Goal: Find specific page/section: Find specific page/section

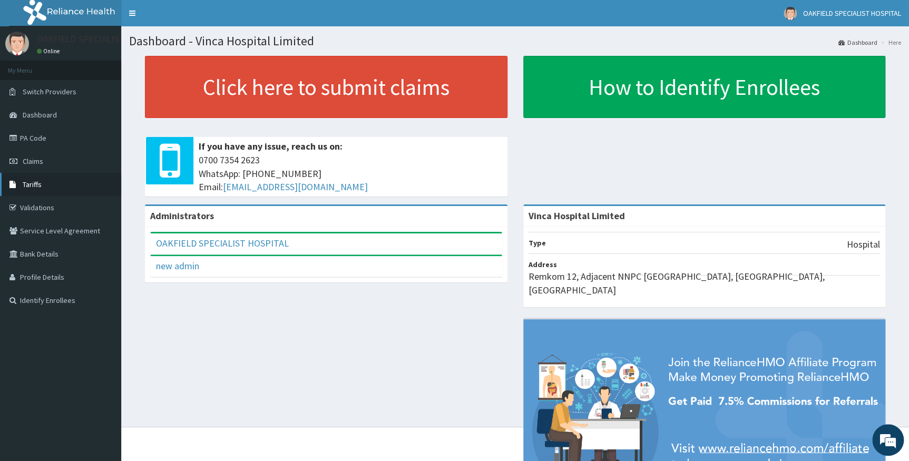
click at [31, 180] on span "Tariffs" at bounding box center [32, 184] width 19 height 9
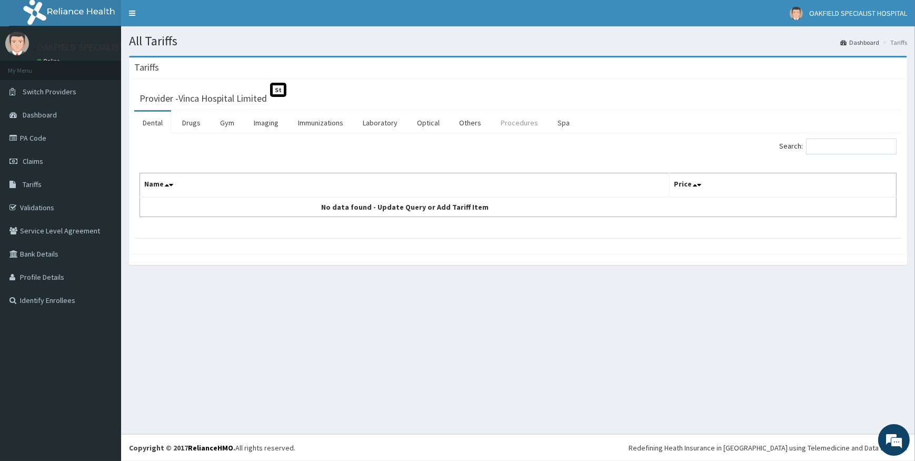
click at [525, 125] on link "Procedures" at bounding box center [520, 123] width 54 height 22
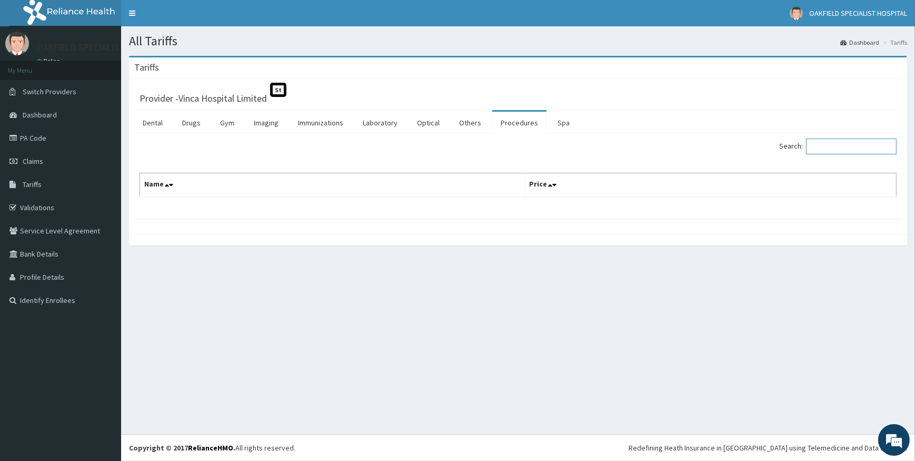
click at [828, 147] on input "Search:" at bounding box center [851, 147] width 91 height 16
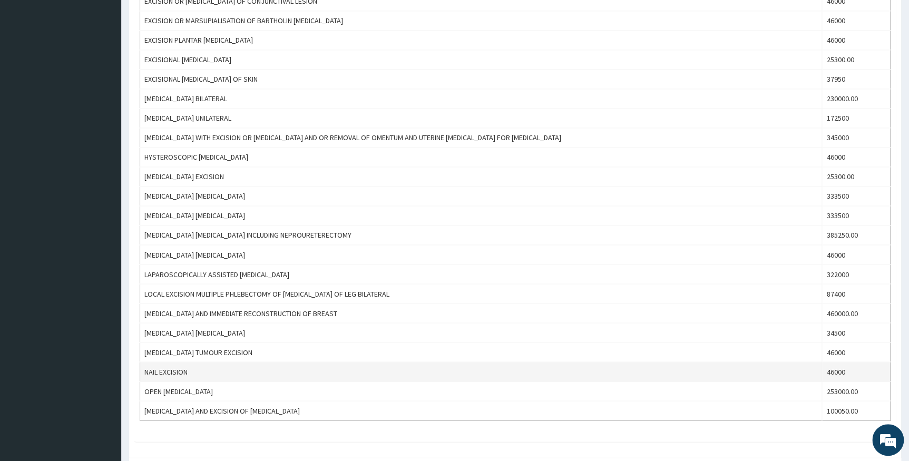
scroll to position [766, 0]
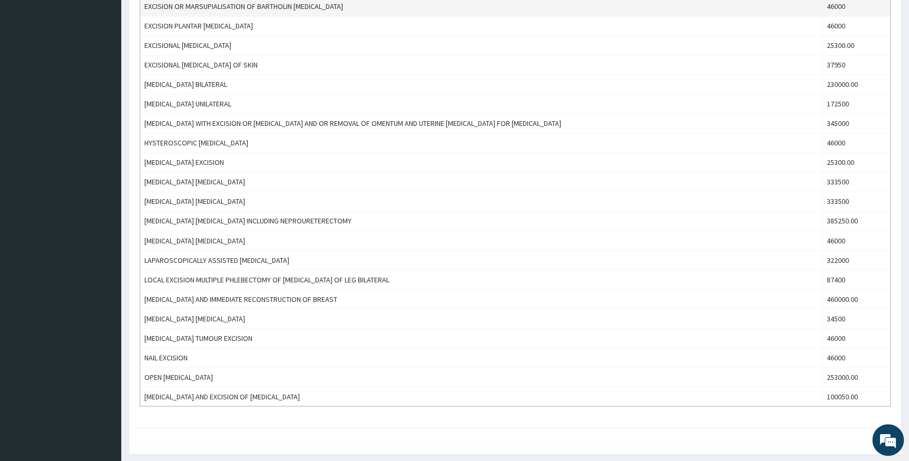
type input "EXCISION"
